Goal: Task Accomplishment & Management: Manage account settings

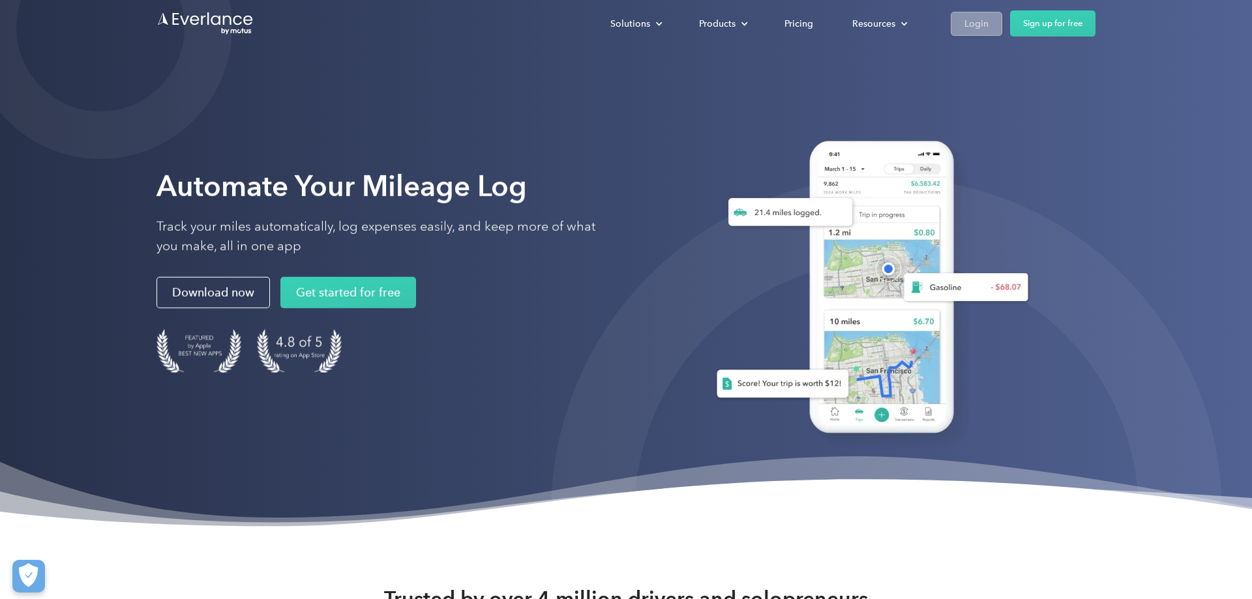
click at [973, 31] on div "Login" at bounding box center [977, 24] width 24 height 16
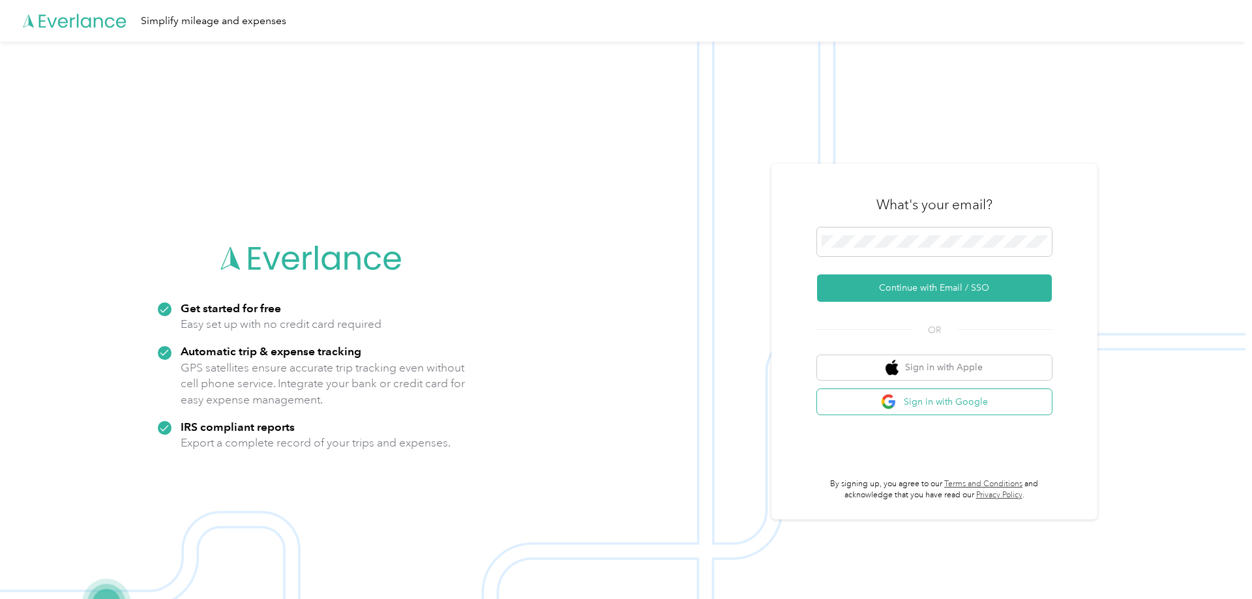
click at [937, 410] on button "Sign in with Google" at bounding box center [934, 401] width 235 height 25
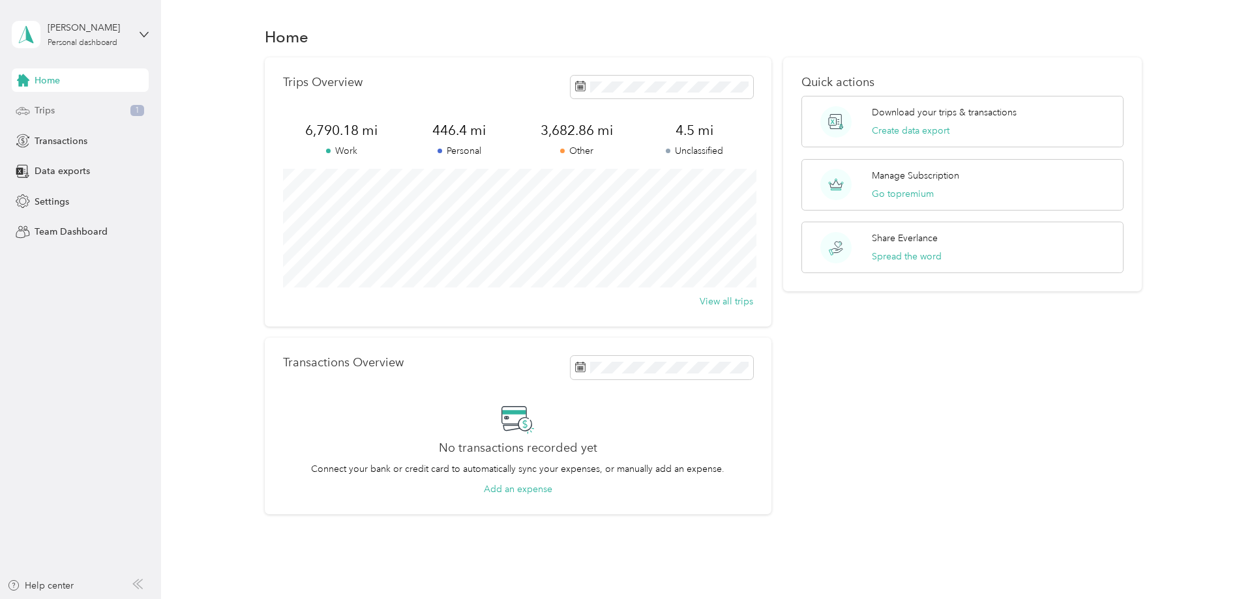
click at [28, 116] on icon at bounding box center [23, 111] width 14 height 14
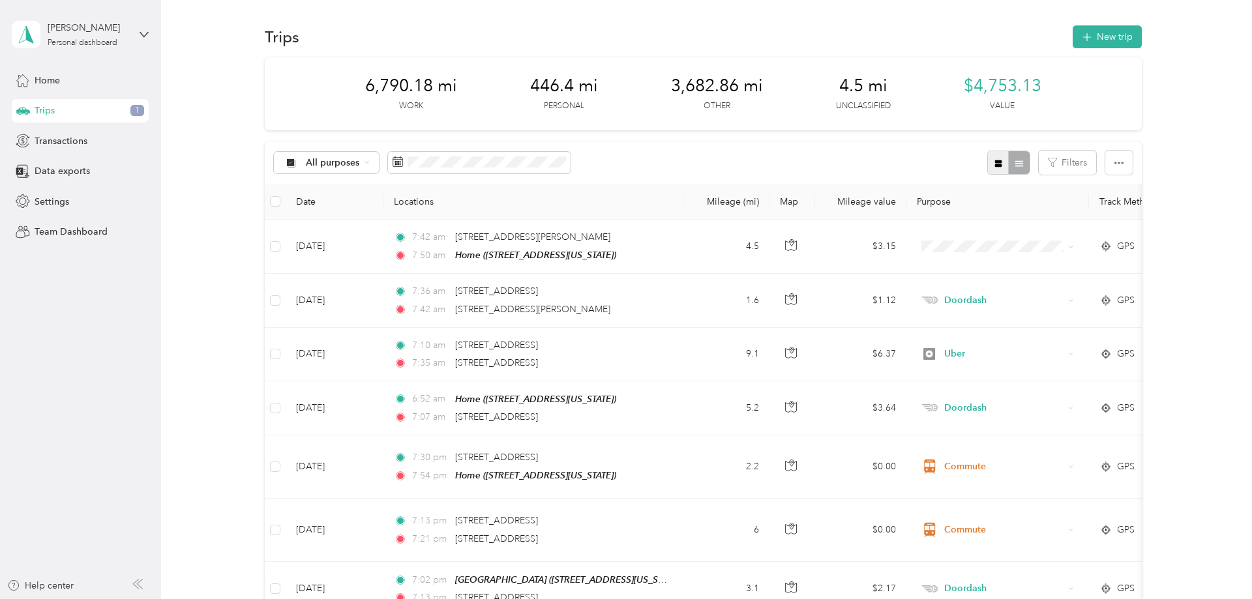
click at [1010, 160] on button "button" at bounding box center [998, 163] width 22 height 24
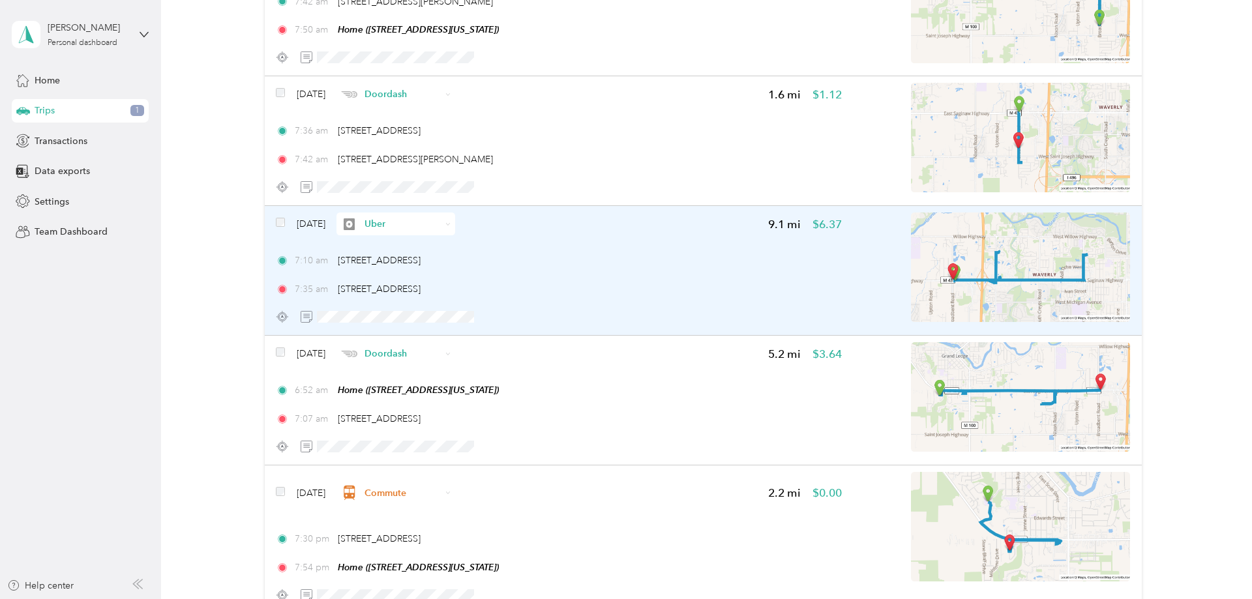
scroll to position [266, 0]
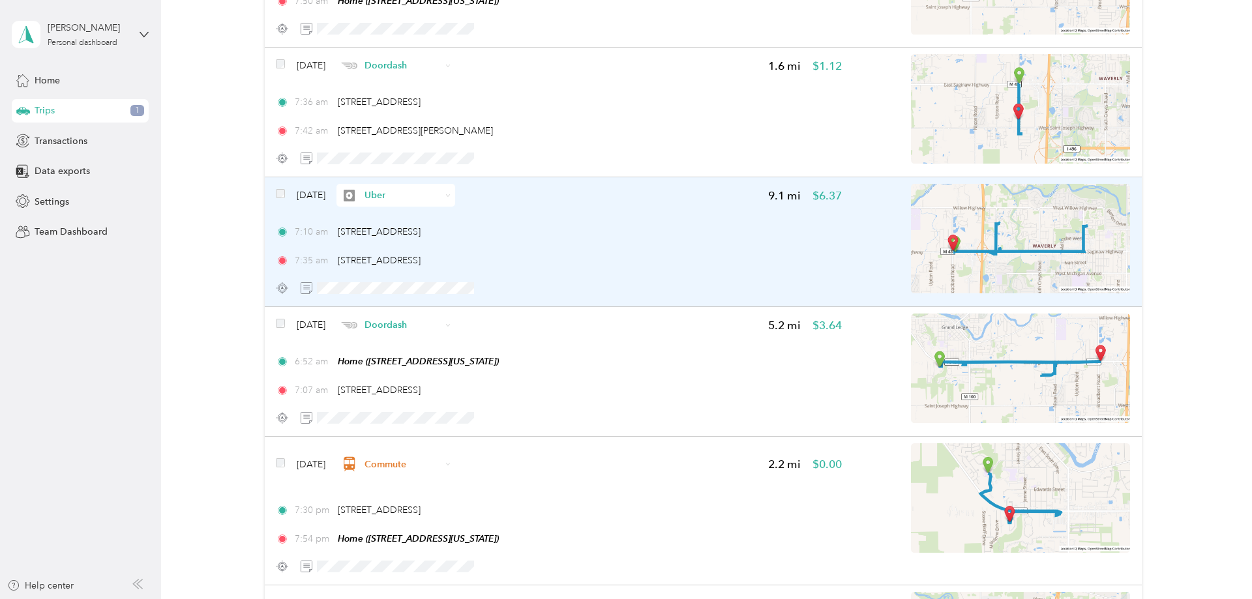
click at [972, 257] on img at bounding box center [1020, 239] width 219 height 110
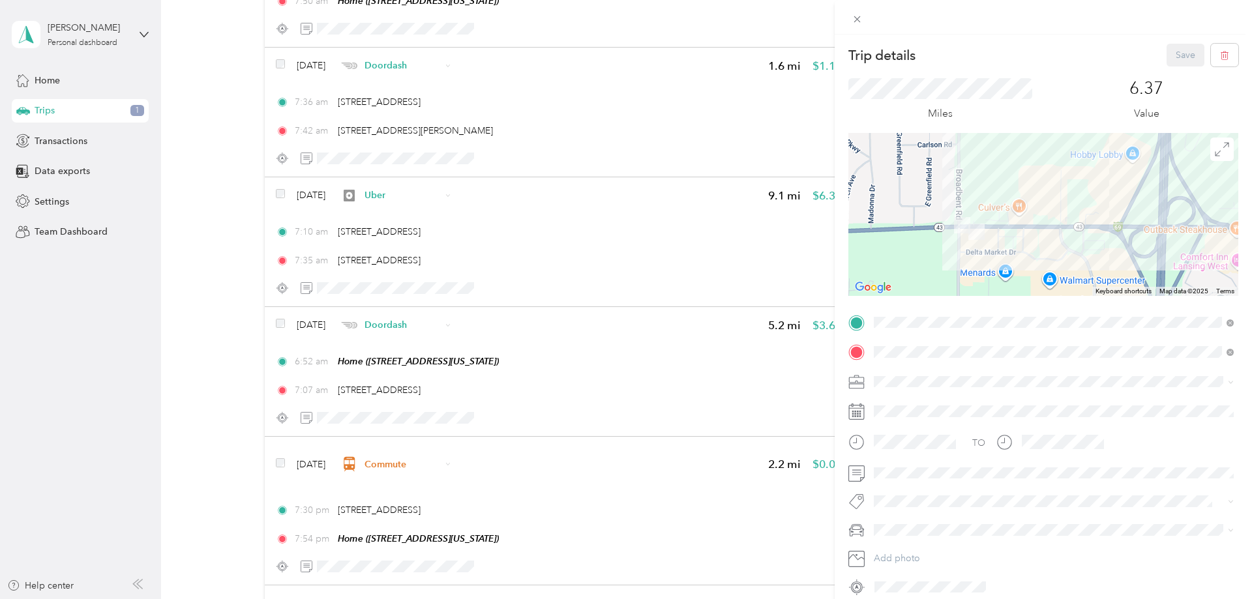
drag, startPoint x: 899, startPoint y: 249, endPoint x: 1053, endPoint y: 241, distance: 153.5
click at [1053, 241] on div at bounding box center [1043, 214] width 390 height 163
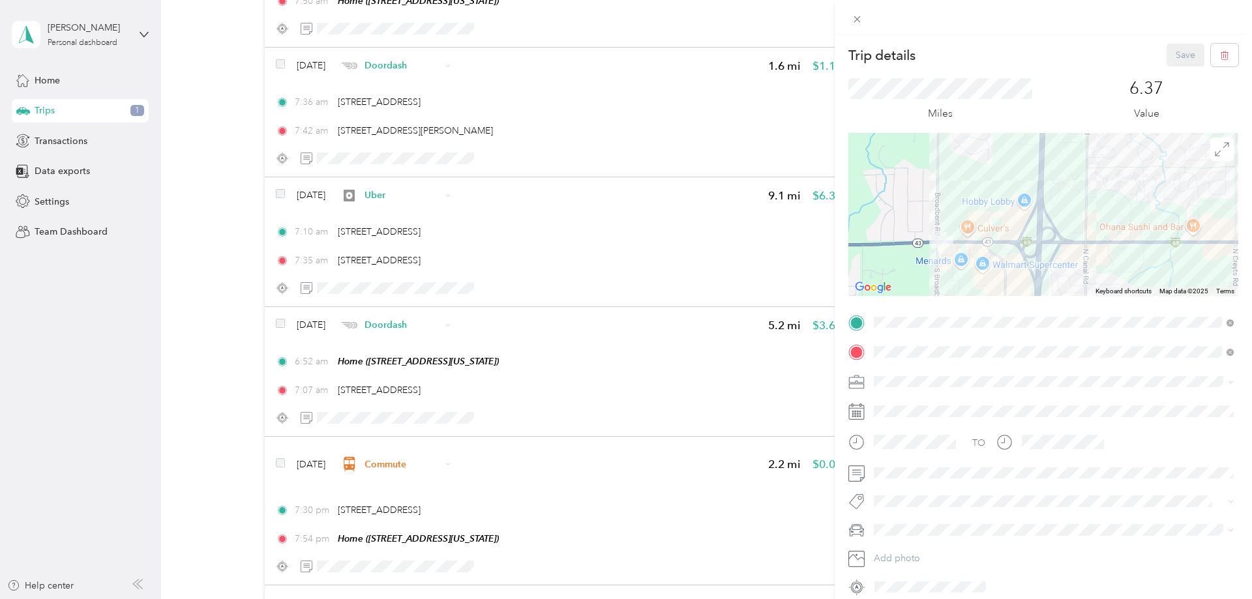
drag, startPoint x: 1111, startPoint y: 224, endPoint x: 1026, endPoint y: 242, distance: 87.2
click at [1026, 242] on div at bounding box center [1043, 214] width 390 height 163
click at [336, 288] on div "Trip details Save This trip cannot be edited because it is either under review,…" at bounding box center [626, 299] width 1252 height 599
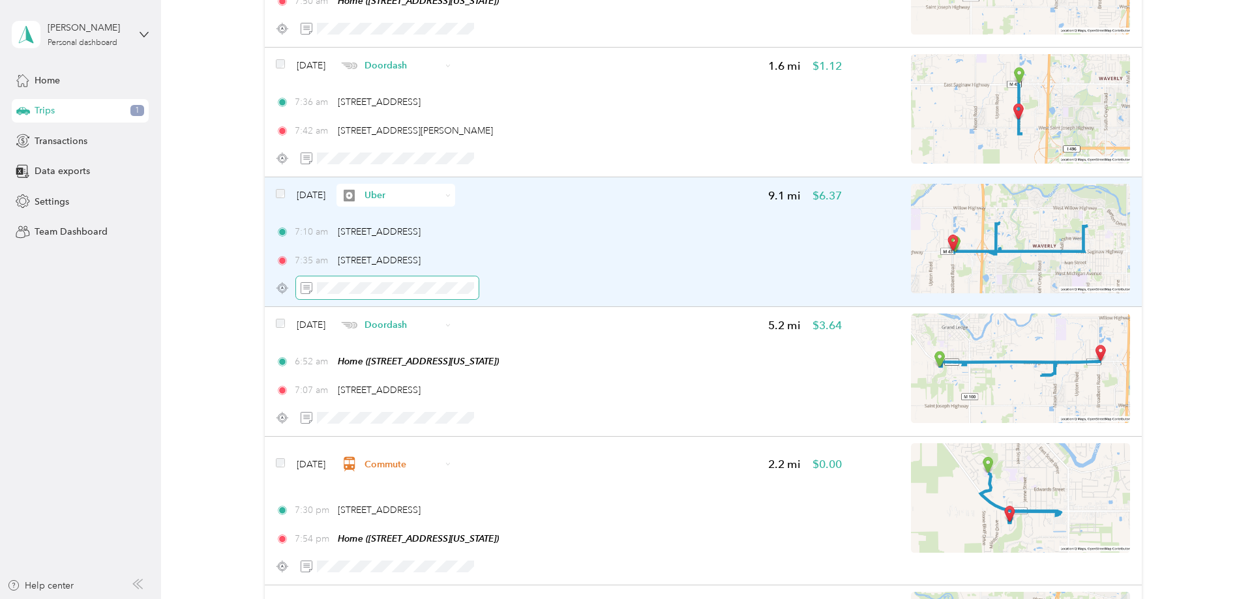
click at [317, 288] on span at bounding box center [387, 288] width 183 height 23
click at [525, 282] on button "button" at bounding box center [518, 288] width 21 height 18
